Goal: Unclear

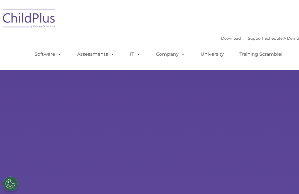
select select "MEDIUM"
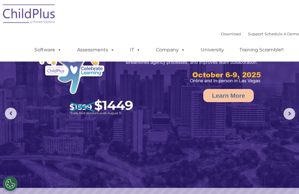
scroll to position [30, 0]
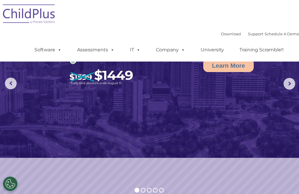
select select "MEDIUM"
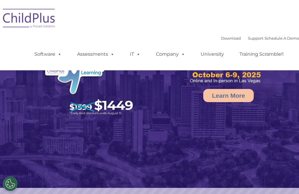
select select "MEDIUM"
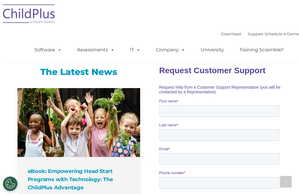
scroll to position [397, 0]
